Goal: Information Seeking & Learning: Learn about a topic

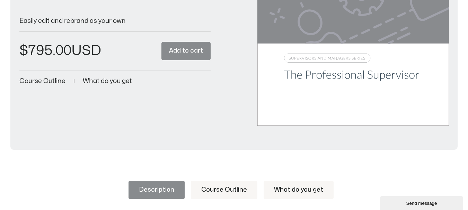
scroll to position [204, 0]
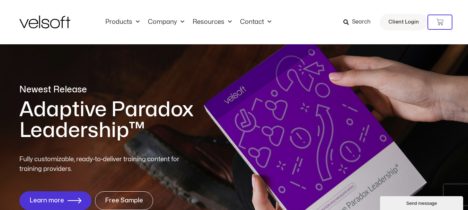
click at [348, 20] on icon at bounding box center [346, 22] width 6 height 6
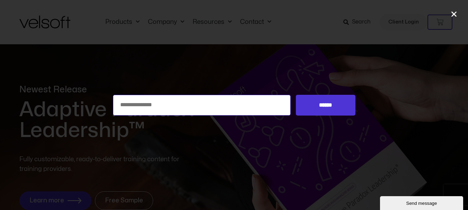
click at [197, 105] on input "Search for:" at bounding box center [202, 105] width 178 height 21
type input "**********"
click at [296, 95] on input "******" at bounding box center [325, 105] width 59 height 21
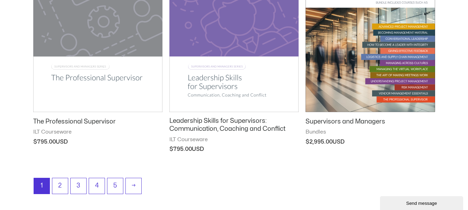
scroll to position [789, 0]
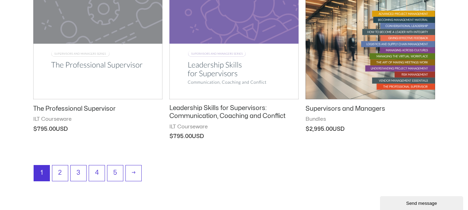
click at [197, 115] on h2 "Leadership Skills for Supervisors: Communication, Coaching and Conflict" at bounding box center [233, 112] width 129 height 16
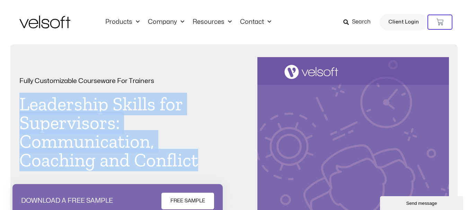
drag, startPoint x: 200, startPoint y: 163, endPoint x: 22, endPoint y: 105, distance: 187.9
click at [22, 105] on h1 "Leadership Skills for Supervisors: Communication, Coaching and Conflict" at bounding box center [114, 132] width 191 height 75
copy h1 "Leadership Skills for Supervisors: Communication, Coaching and Conflict"
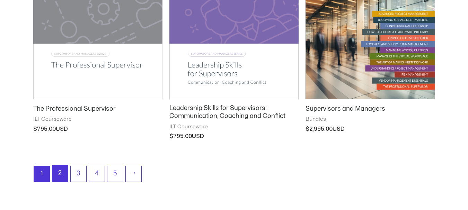
click at [60, 172] on link "2" at bounding box center [60, 173] width 16 height 16
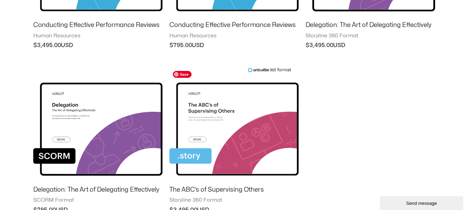
scroll to position [696, 0]
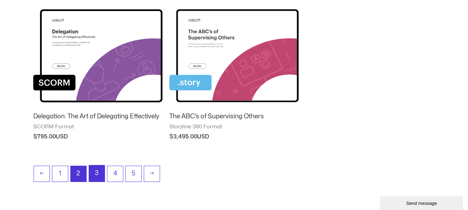
click at [96, 171] on link "3" at bounding box center [97, 173] width 16 height 16
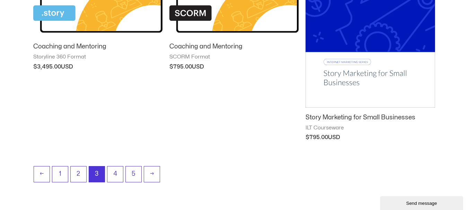
scroll to position [711, 0]
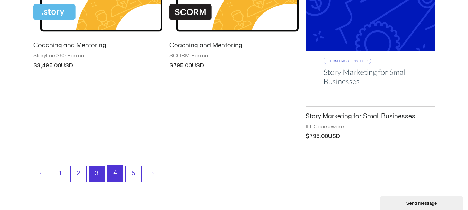
click at [114, 172] on link "4" at bounding box center [115, 173] width 16 height 16
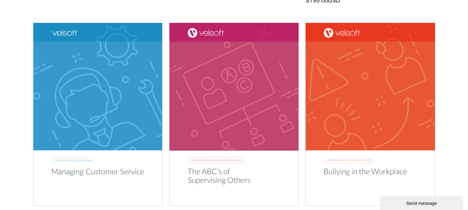
scroll to position [485, 0]
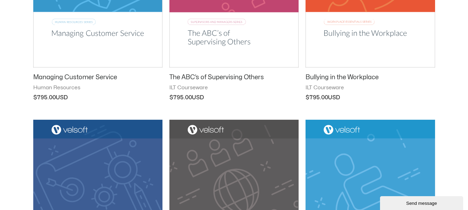
click at [192, 77] on h2 "The ABC’s of Supervising Others" at bounding box center [233, 77] width 129 height 8
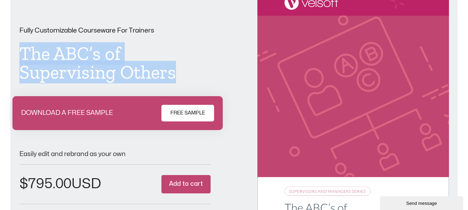
drag, startPoint x: 181, startPoint y: 76, endPoint x: 22, endPoint y: 51, distance: 160.9
click at [22, 51] on h1 "The ABC’s of Supervising Others" at bounding box center [114, 62] width 191 height 37
copy h1 "The ABC’s of Supervising Others"
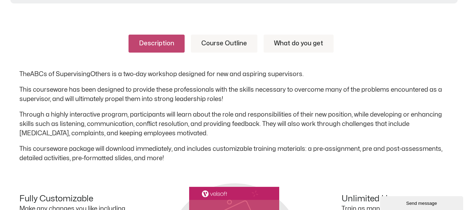
scroll to position [346, 0]
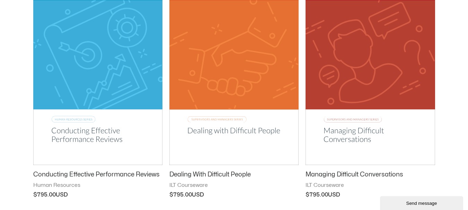
scroll to position [923, 0]
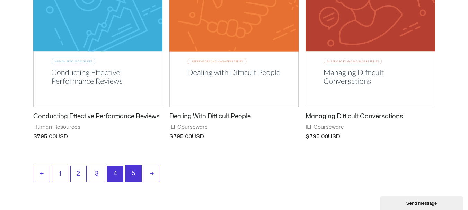
click at [136, 168] on link "5" at bounding box center [134, 173] width 16 height 16
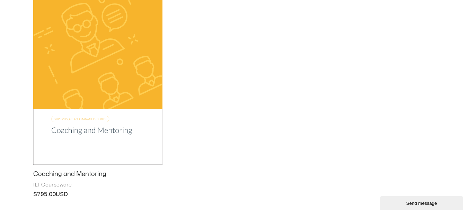
scroll to position [381, 0]
click at [66, 170] on h2 "Coaching and Mentoring" at bounding box center [97, 174] width 129 height 8
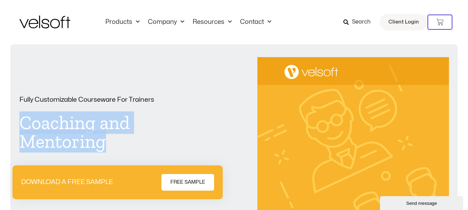
drag, startPoint x: 107, startPoint y: 143, endPoint x: 22, endPoint y: 119, distance: 88.1
click at [22, 119] on h1 "Coaching and Mentoring" at bounding box center [114, 132] width 191 height 37
copy h1 "Coaching and Mentoring"
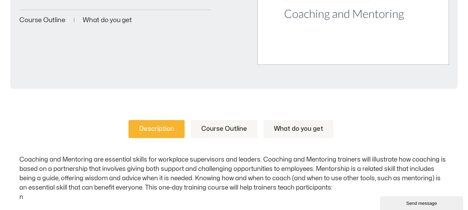
scroll to position [277, 0]
